Goal: Navigation & Orientation: Find specific page/section

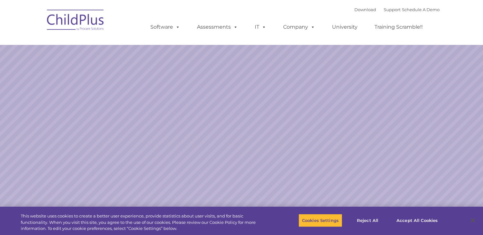
select select "MEDIUM"
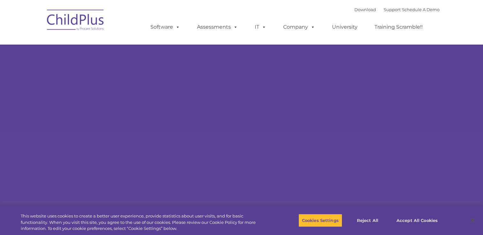
type input ""
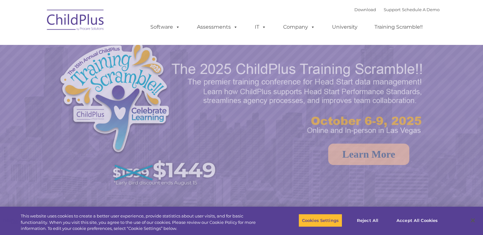
select select "MEDIUM"
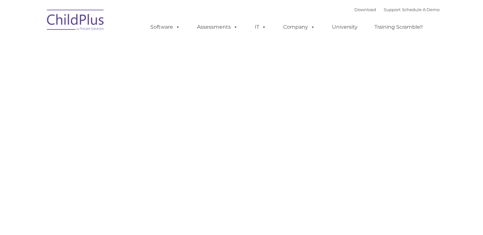
type input ""
